Goal: Transaction & Acquisition: Purchase product/service

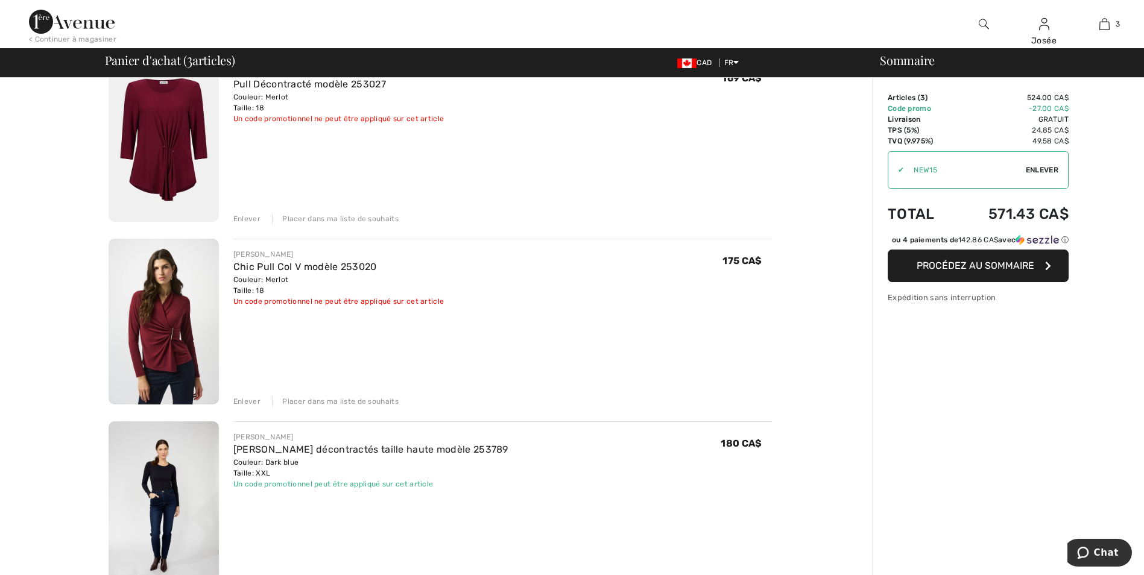
scroll to position [60, 0]
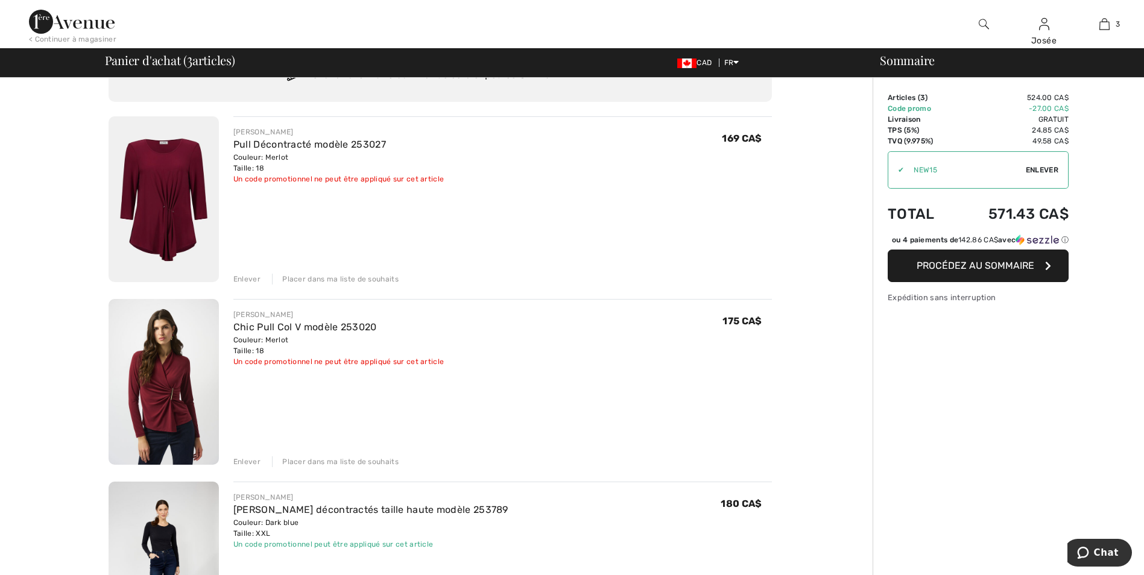
click at [169, 204] on img at bounding box center [164, 199] width 110 height 166
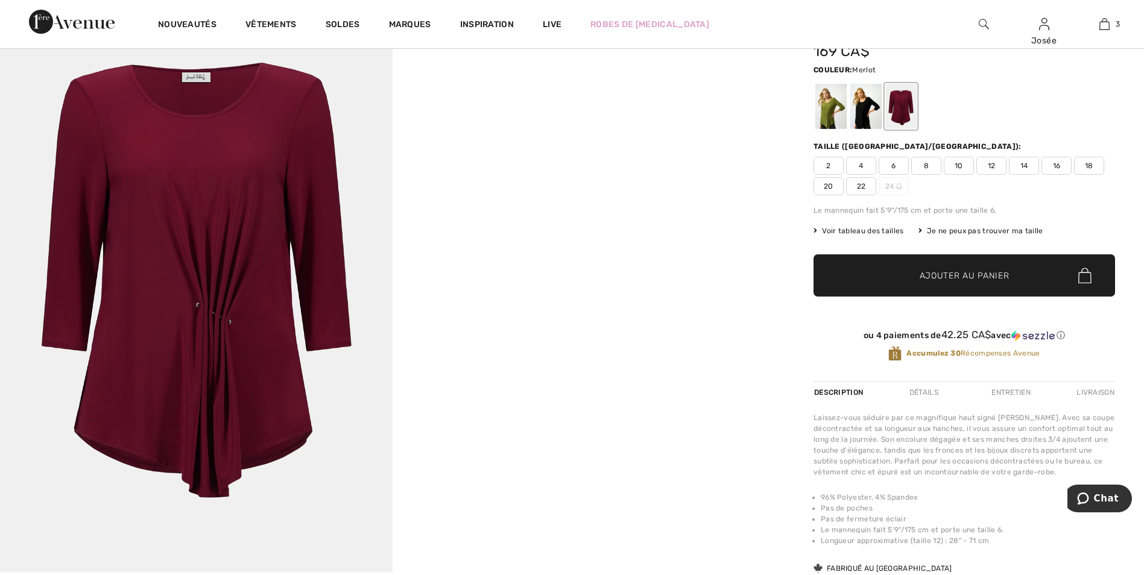
scroll to position [60, 0]
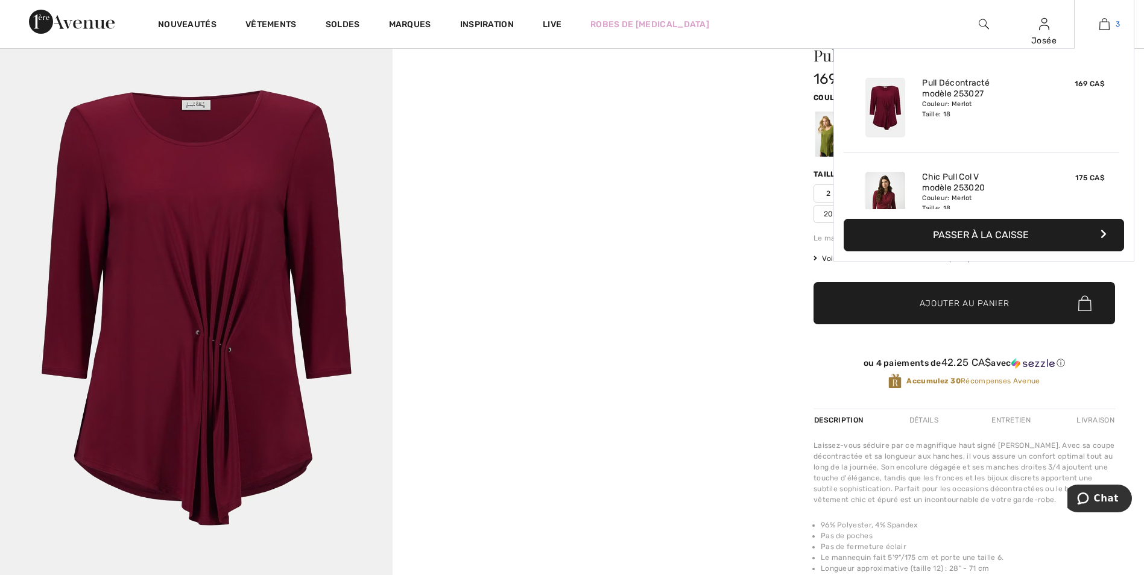
click at [1109, 20] on img at bounding box center [1105, 24] width 10 height 14
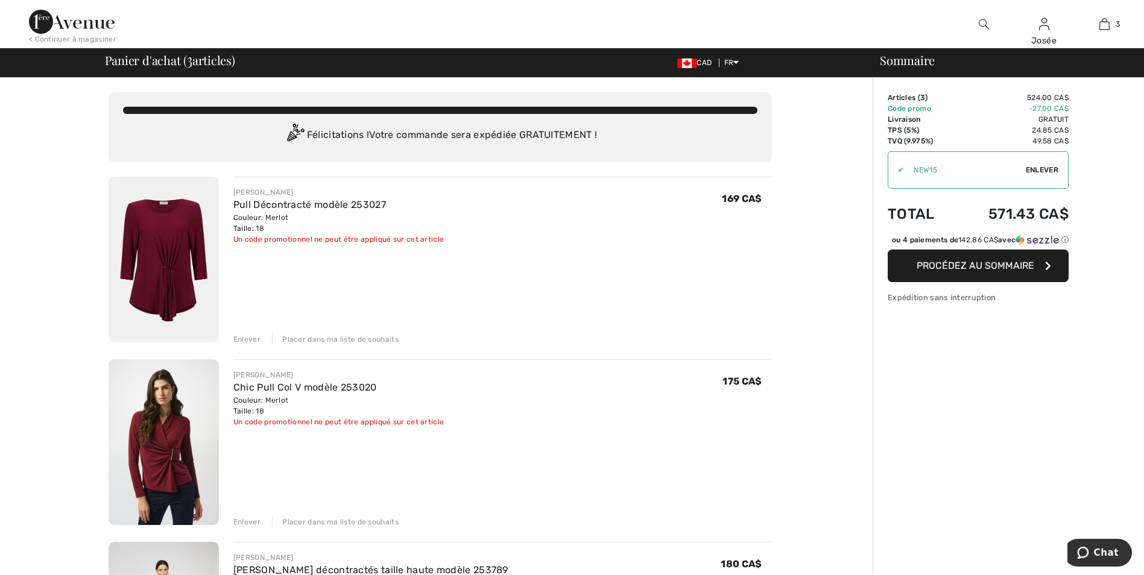
click at [169, 451] on img at bounding box center [164, 442] width 110 height 166
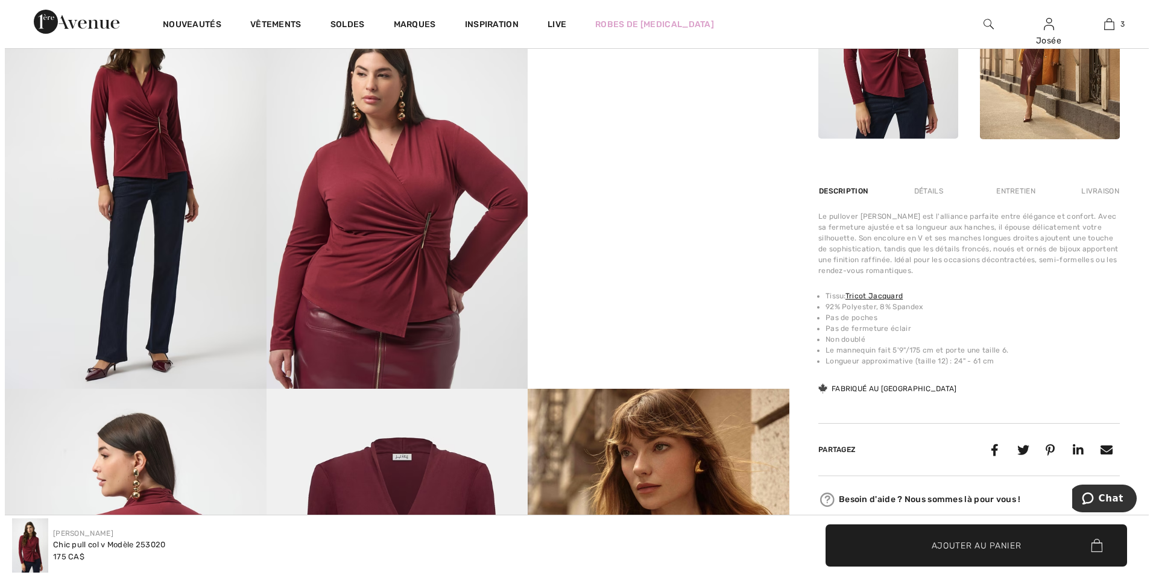
scroll to position [603, 0]
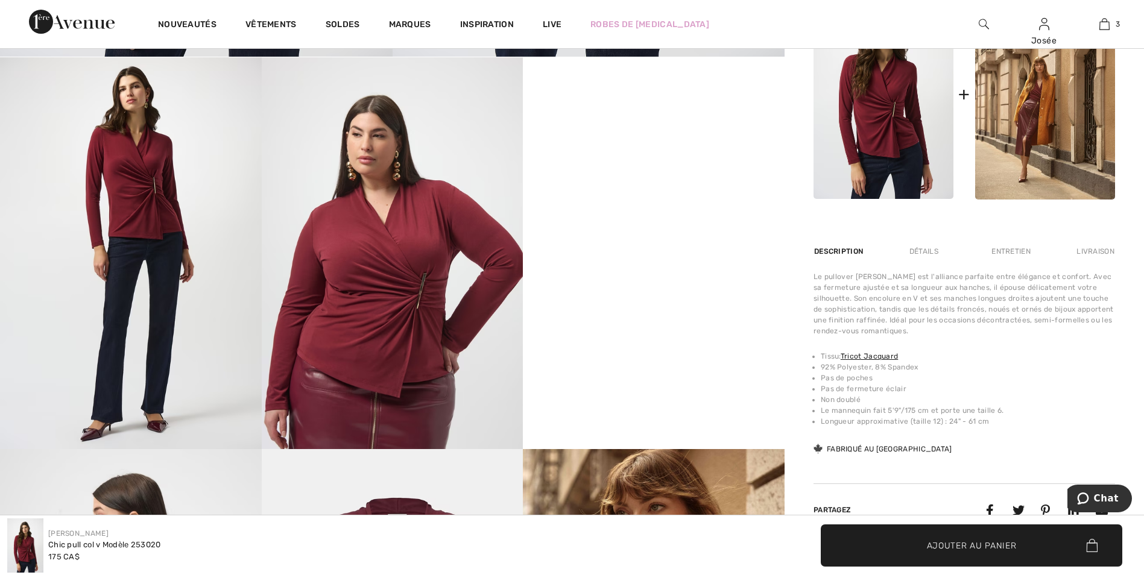
click at [421, 203] on img at bounding box center [393, 253] width 262 height 392
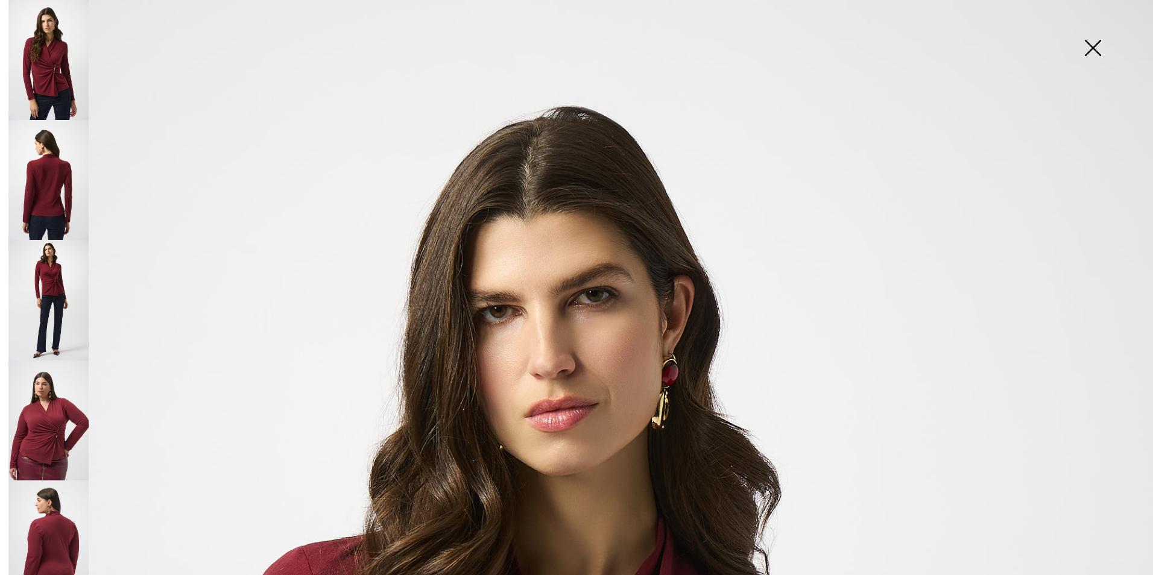
click at [57, 413] on img at bounding box center [48, 421] width 80 height 120
